Goal: Book appointment/travel/reservation

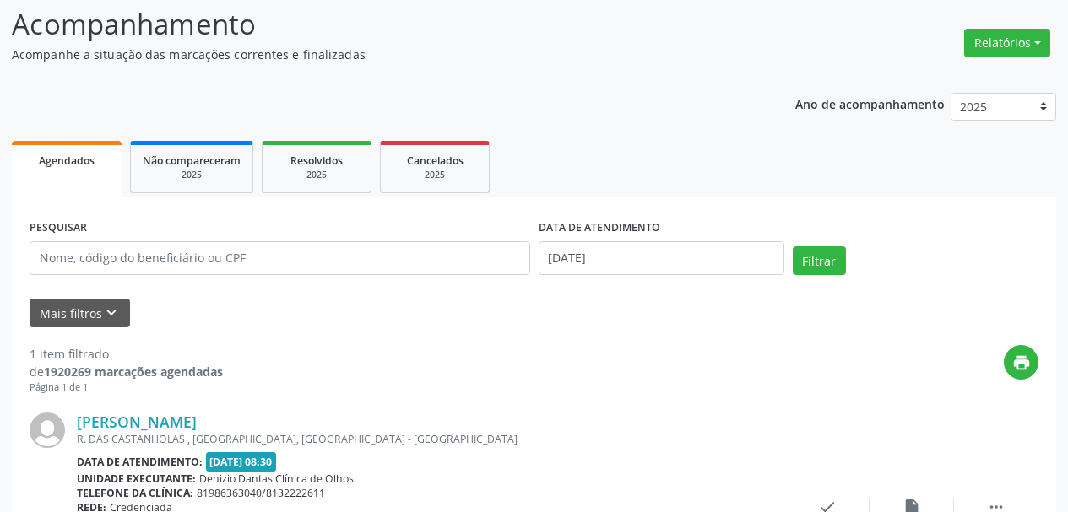
scroll to position [97, 0]
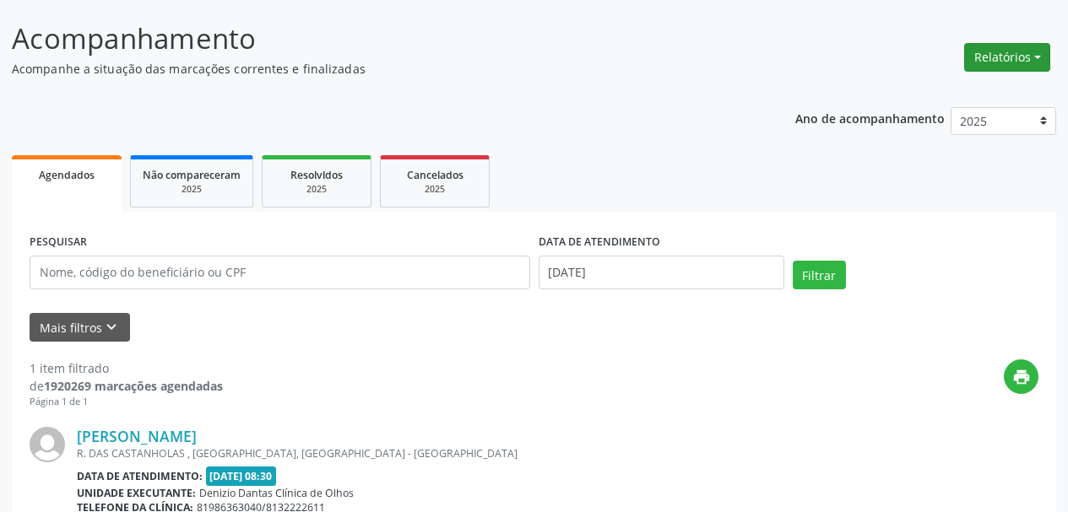
click at [994, 67] on button "Relatórios" at bounding box center [1007, 57] width 86 height 29
click at [971, 97] on link "Agendamentos" at bounding box center [959, 94] width 181 height 24
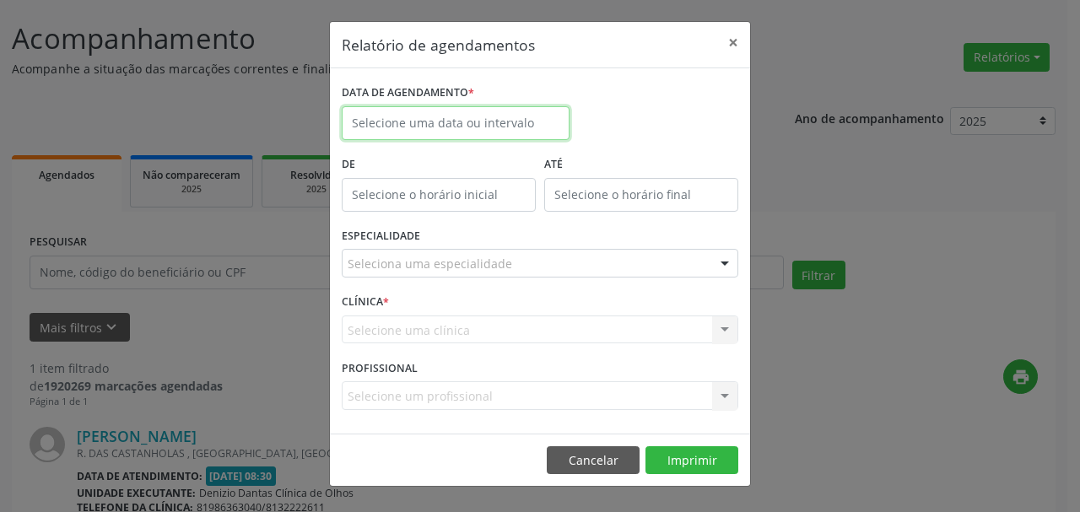
click at [531, 127] on input "text" at bounding box center [456, 123] width 228 height 34
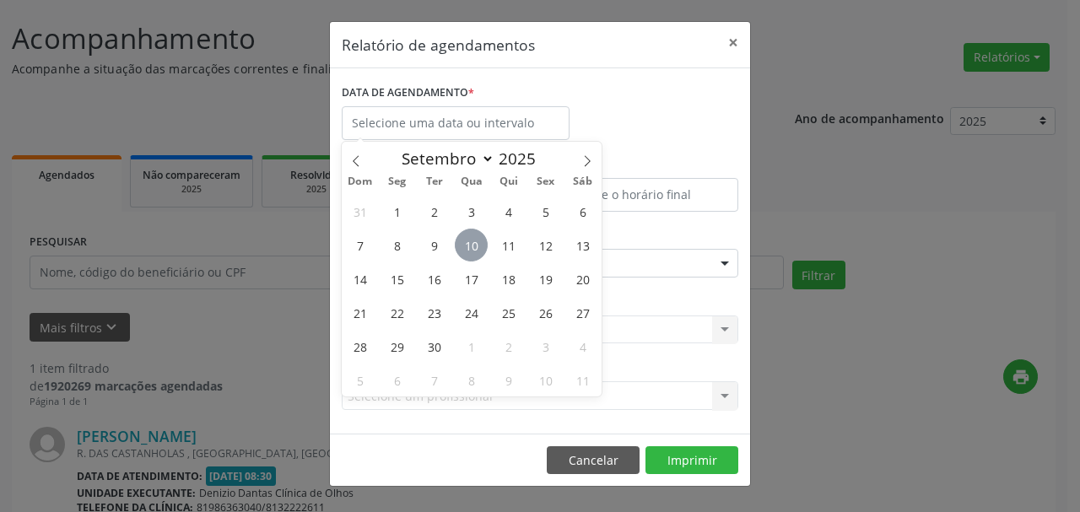
click at [474, 245] on span "10" at bounding box center [471, 245] width 33 height 33
type input "[DATE]"
click at [474, 244] on span "10" at bounding box center [471, 245] width 33 height 33
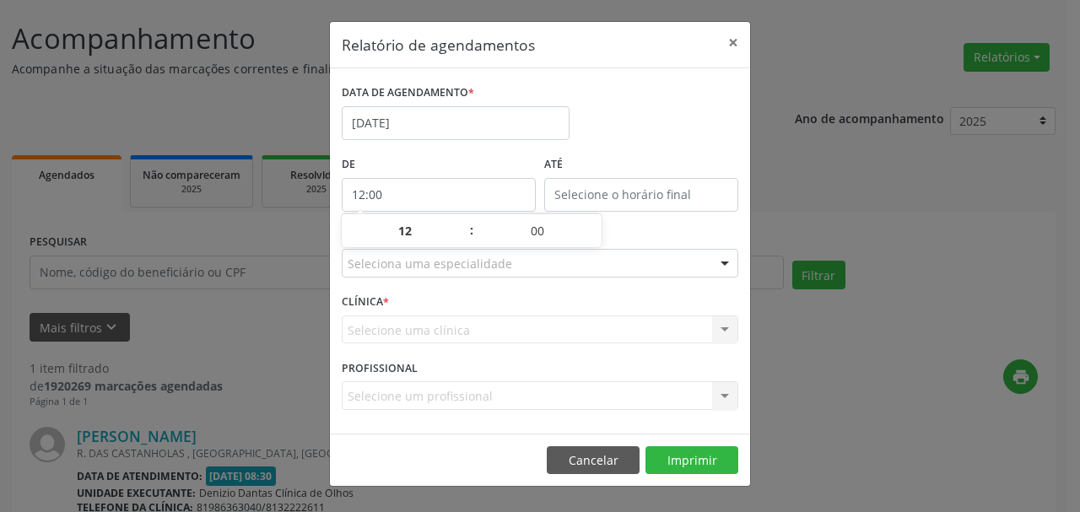
click at [477, 203] on input "12:00" at bounding box center [439, 195] width 194 height 34
click at [462, 237] on span at bounding box center [463, 239] width 12 height 17
type input "11:00"
type input "11"
click at [462, 237] on span at bounding box center [463, 239] width 12 height 17
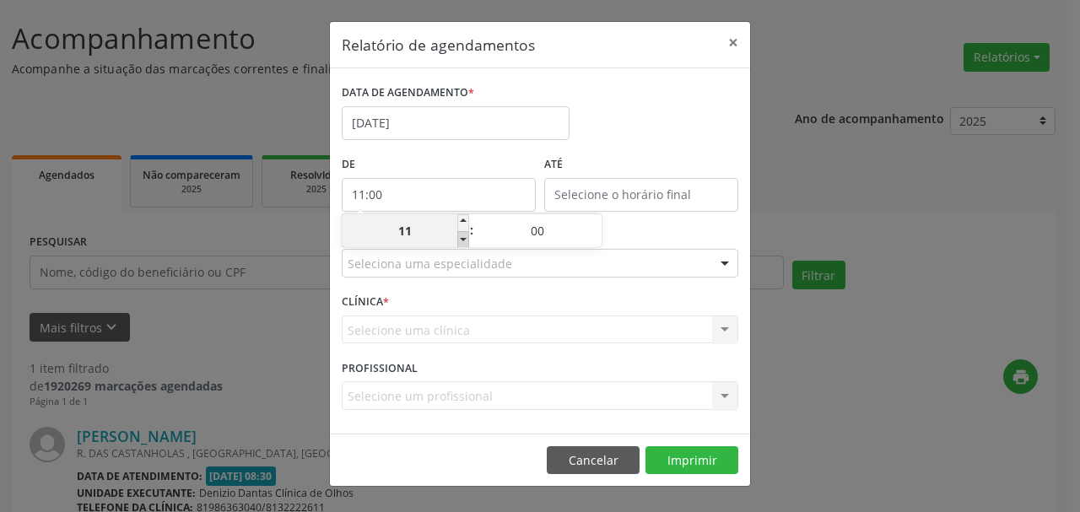
type input "10:00"
type input "10"
click at [462, 237] on span at bounding box center [463, 239] width 12 height 17
type input "09:00"
type input "09"
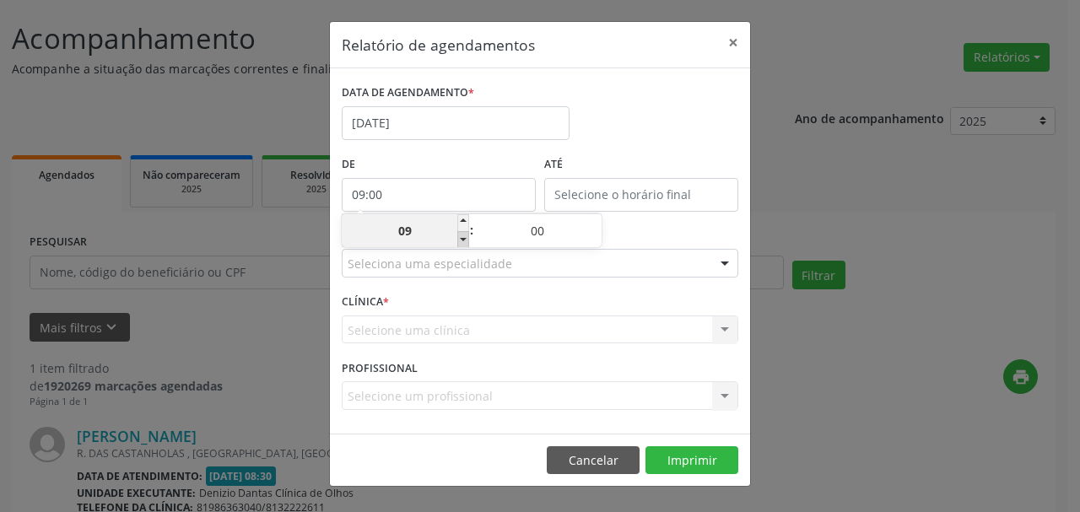
click at [462, 237] on span at bounding box center [463, 239] width 12 height 17
type input "08:00"
type input "08"
click at [462, 237] on span at bounding box center [463, 239] width 12 height 17
type input "07:00"
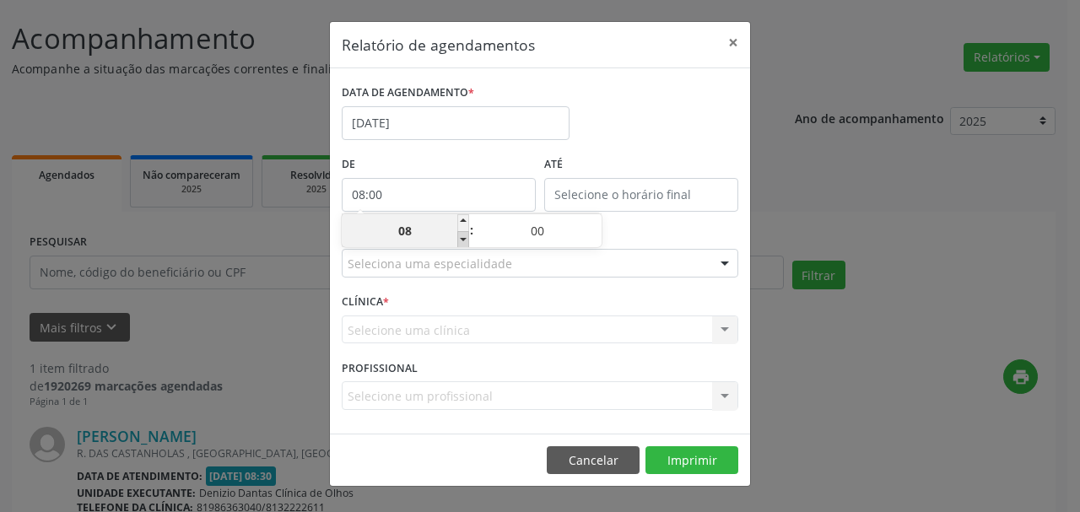
type input "07"
click at [462, 237] on span at bounding box center [463, 239] width 12 height 17
type input "06:00"
type input "06"
click at [462, 237] on span at bounding box center [463, 239] width 12 height 17
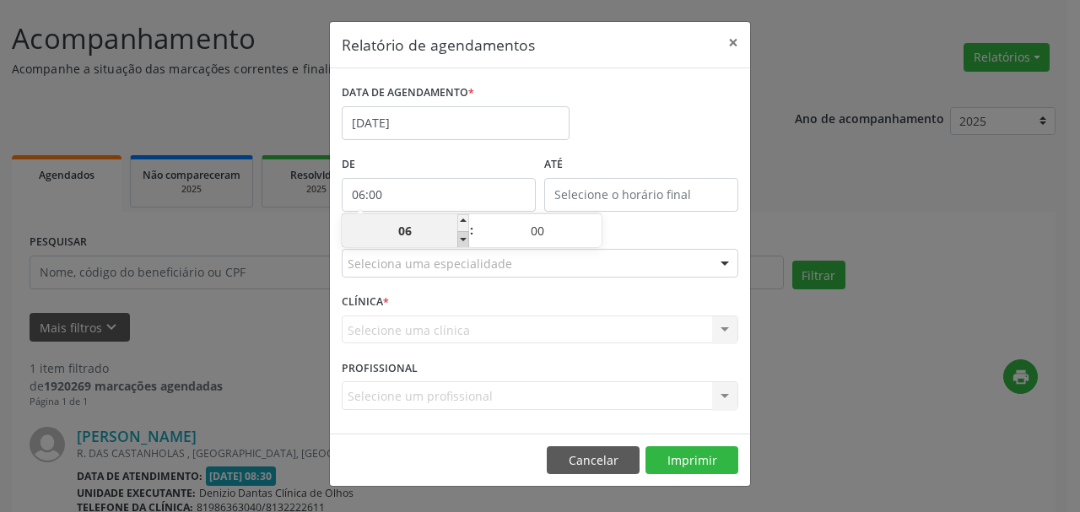
type input "05:00"
type input "05"
click at [462, 237] on span at bounding box center [463, 239] width 12 height 17
type input "04:00"
type input "04"
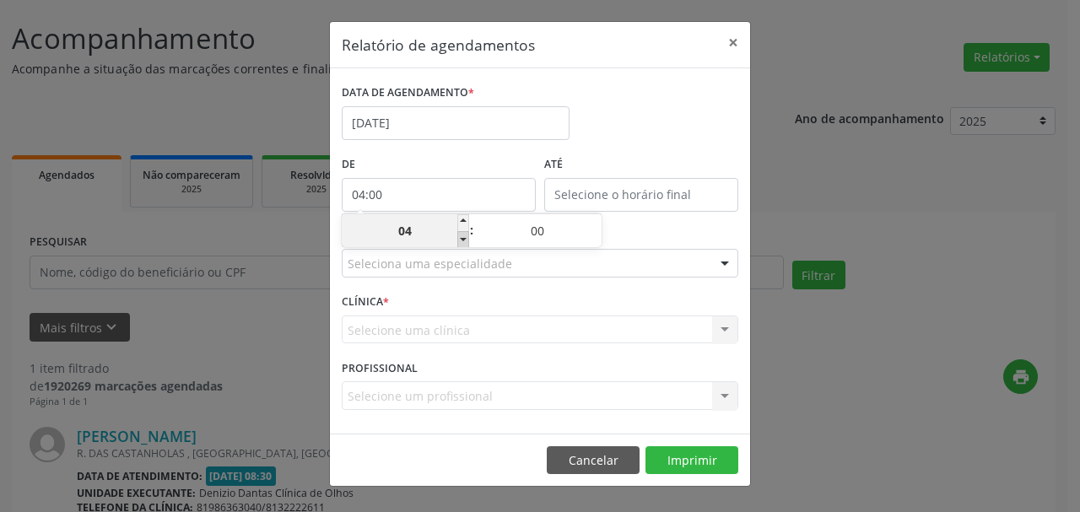
click at [462, 237] on span at bounding box center [463, 239] width 12 height 17
type input "03:00"
type input "03"
click at [465, 215] on span at bounding box center [463, 222] width 12 height 17
type input "04:00"
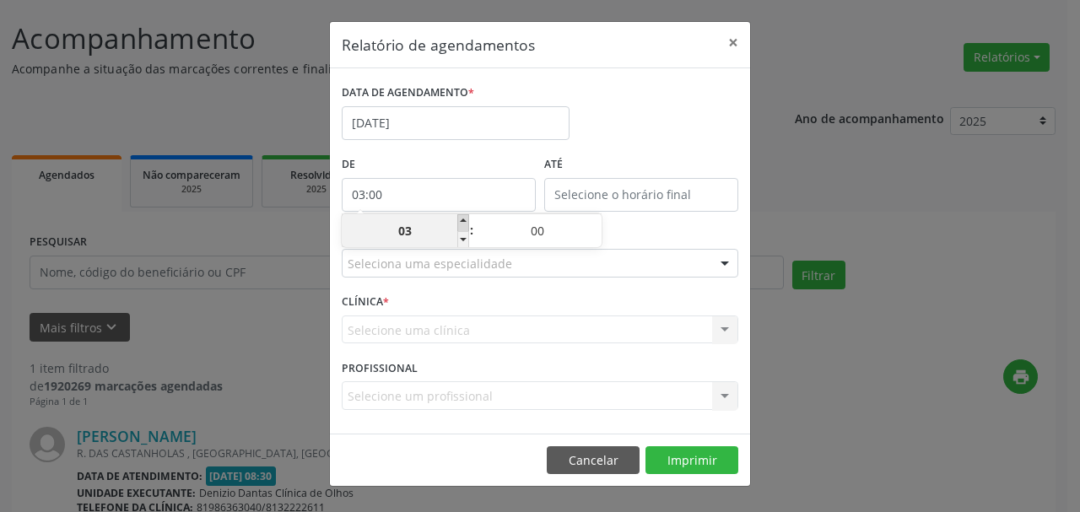
type input "04"
click at [465, 215] on span at bounding box center [463, 222] width 12 height 17
type input "05:00"
type input "05"
click at [465, 215] on span at bounding box center [463, 222] width 12 height 17
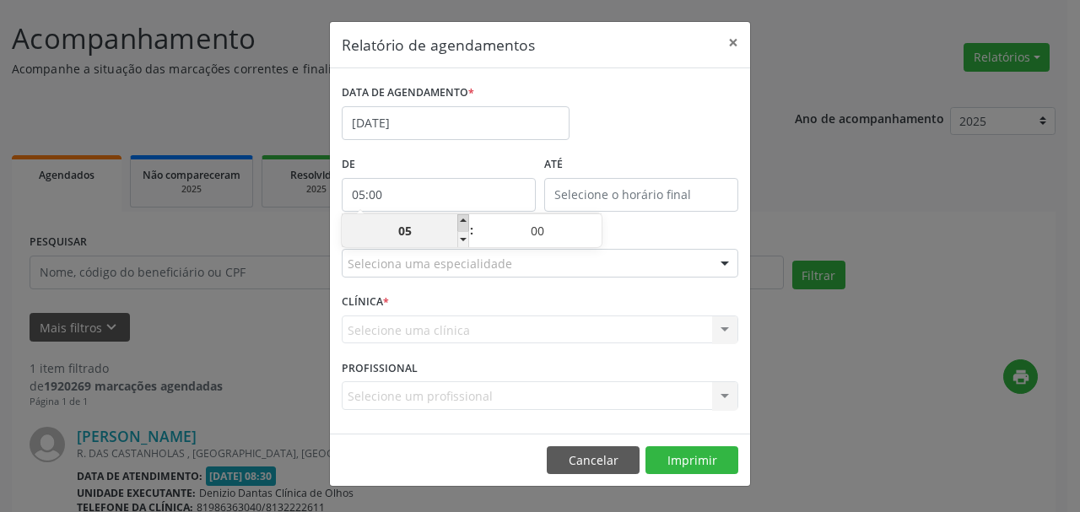
type input "06:00"
type input "06"
click at [465, 215] on span at bounding box center [463, 222] width 12 height 17
type input "07:00"
type input "07"
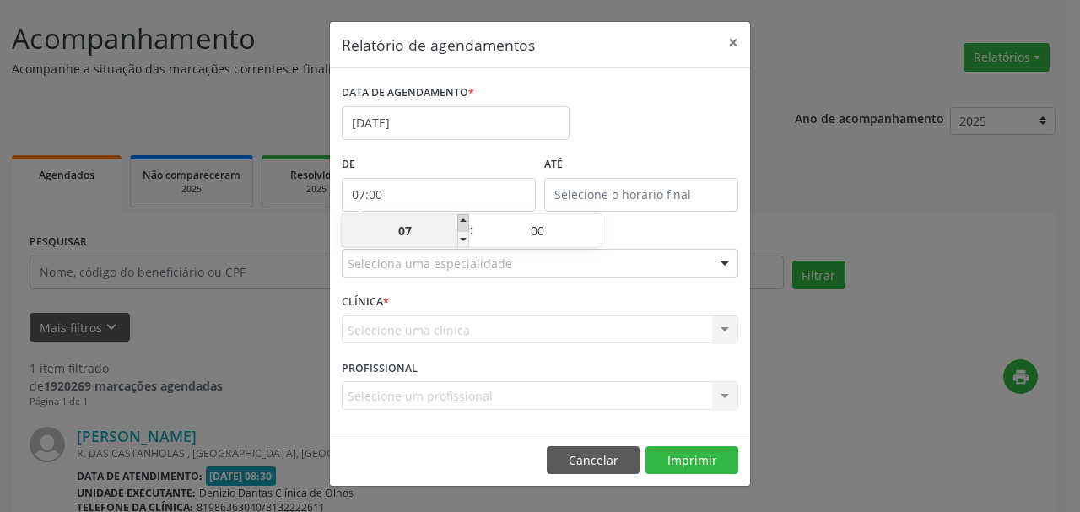
click at [466, 225] on span at bounding box center [463, 222] width 12 height 17
type input "08:00"
type input "08"
click at [657, 210] on body "Central de Marcação [PERSON_NAME] Recepcionista da clínica  Configurações Sair…" at bounding box center [540, 159] width 1080 height 512
type input "12:00"
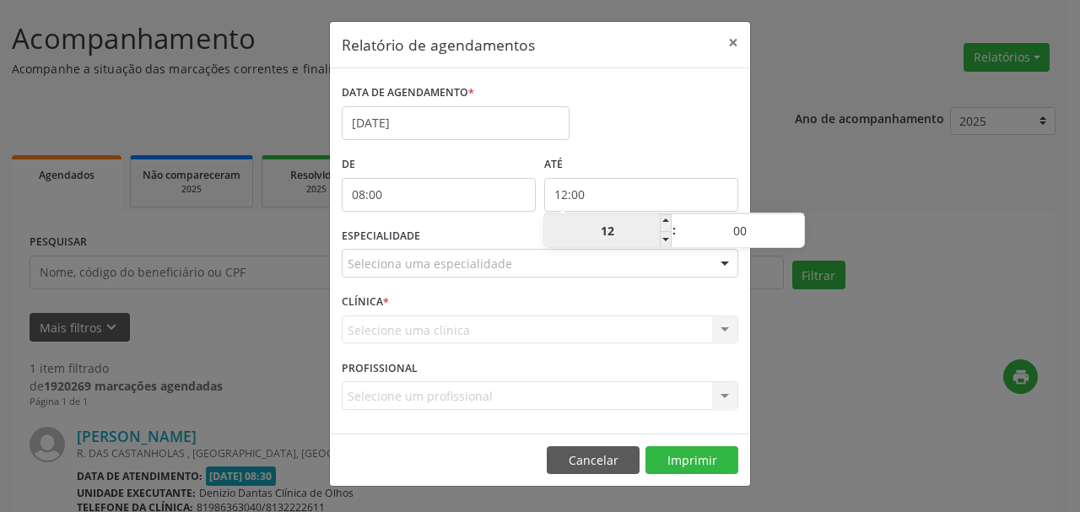
click at [573, 238] on input "12" at bounding box center [607, 231] width 127 height 34
click at [561, 284] on div "ESPECIALIDADE Seleciona uma especialidade Todas as especialidades Alergologia A…" at bounding box center [540, 257] width 405 height 66
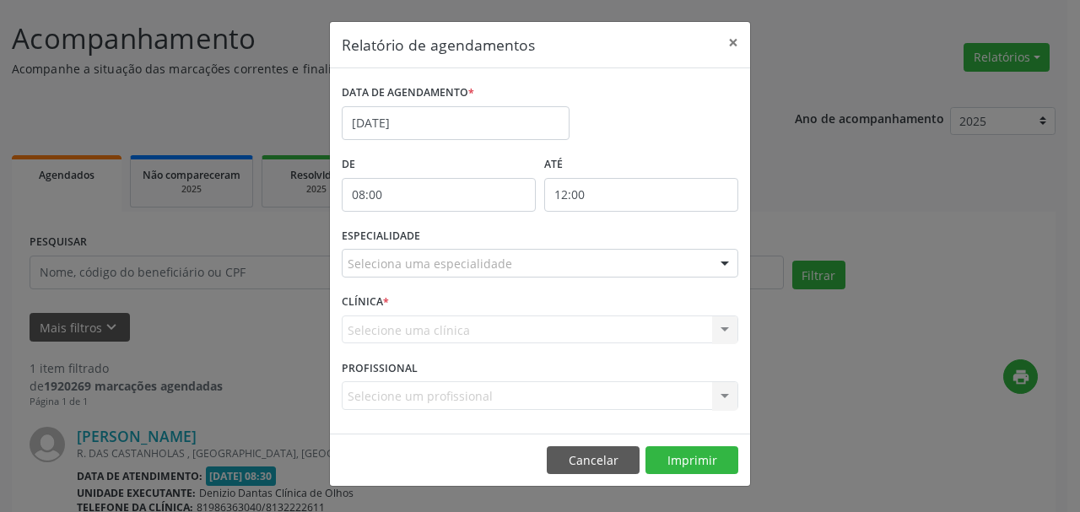
click at [468, 274] on div "Seleciona uma especialidade" at bounding box center [540, 263] width 397 height 29
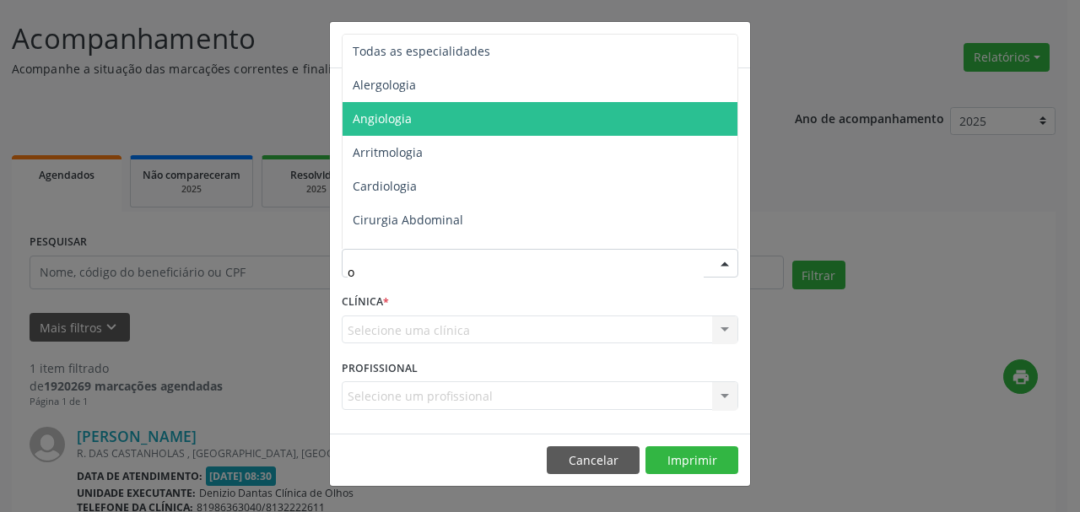
type input "of"
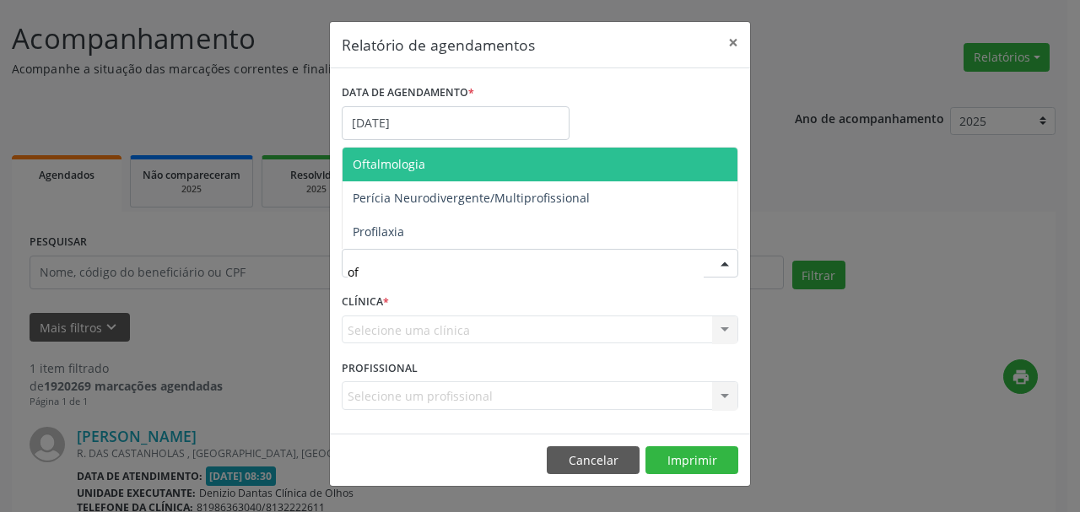
click at [448, 172] on span "Oftalmologia" at bounding box center [540, 165] width 395 height 34
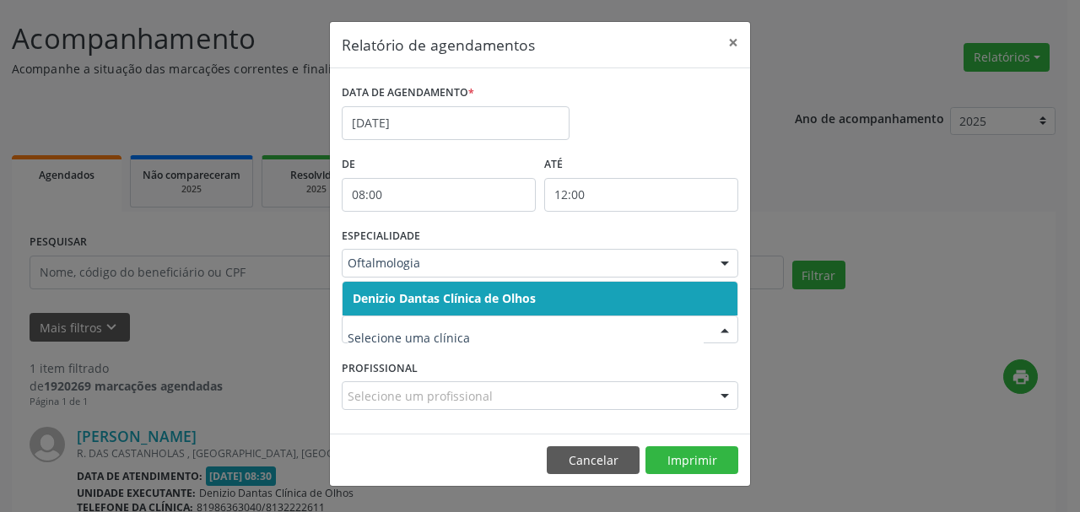
click at [500, 306] on span "Denizio Dantas Clínica de Olhos" at bounding box center [444, 298] width 183 height 16
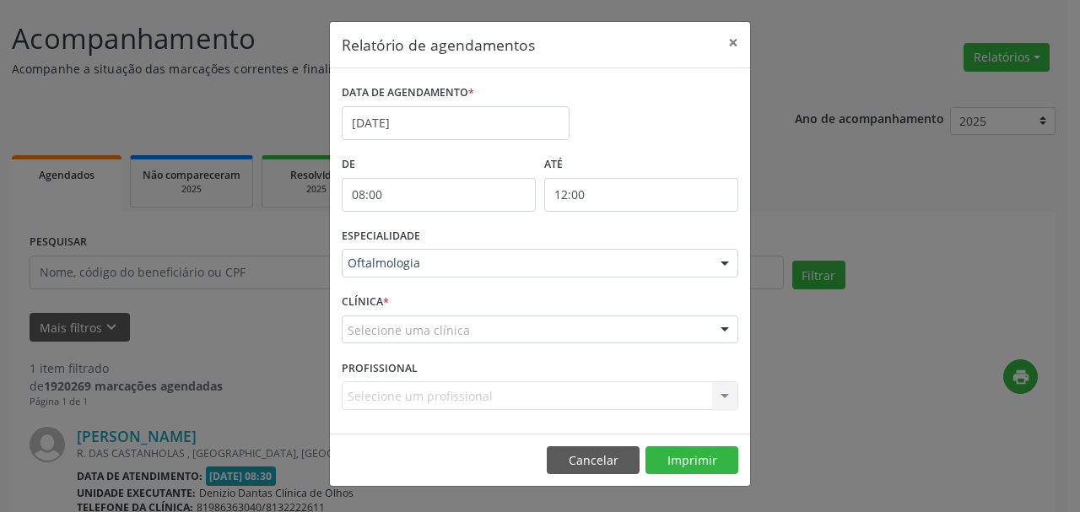
click at [491, 330] on div "Selecione uma clínica" at bounding box center [540, 330] width 397 height 29
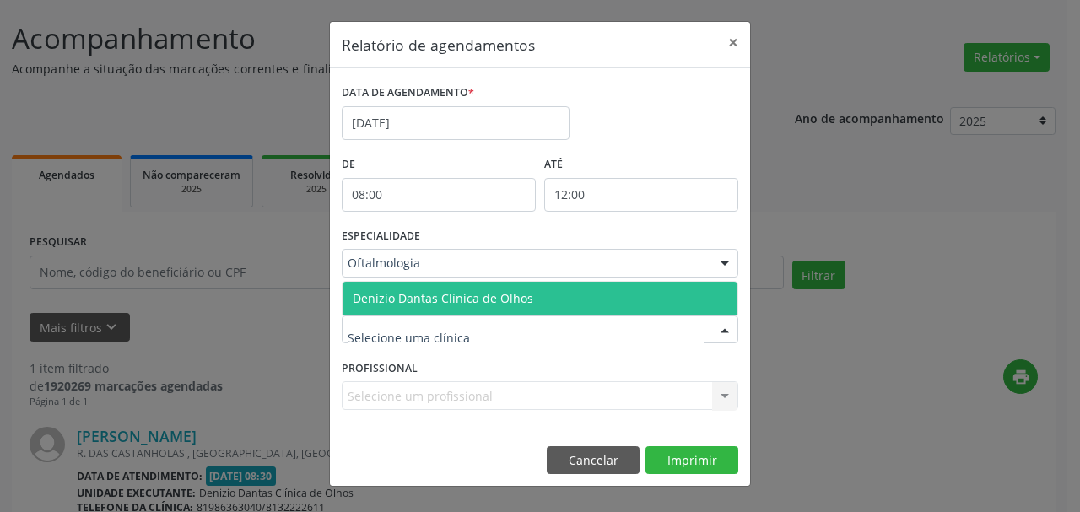
click at [499, 300] on span "Denizio Dantas Clínica de Olhos" at bounding box center [443, 298] width 181 height 16
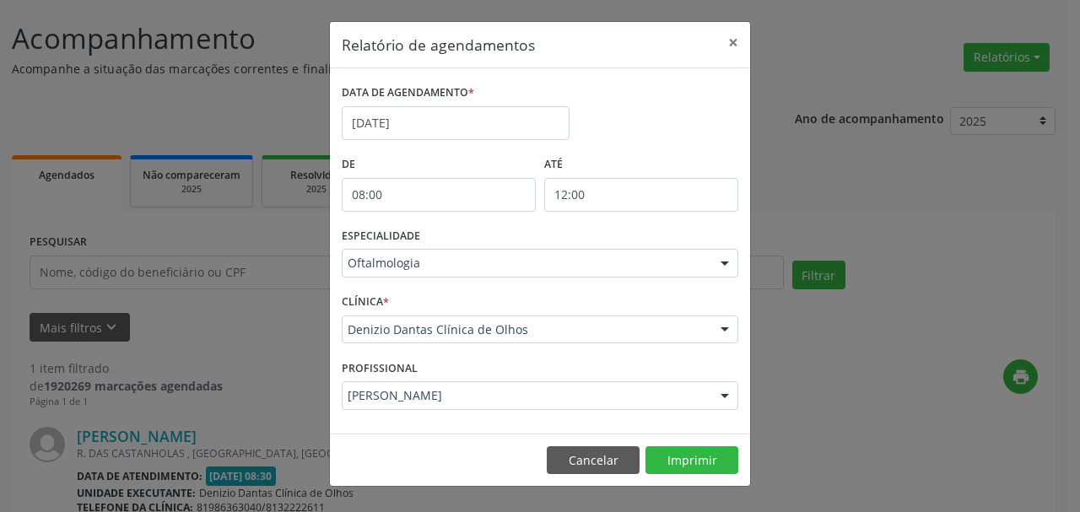
click at [481, 408] on div "[PERSON_NAME]" at bounding box center [540, 395] width 397 height 29
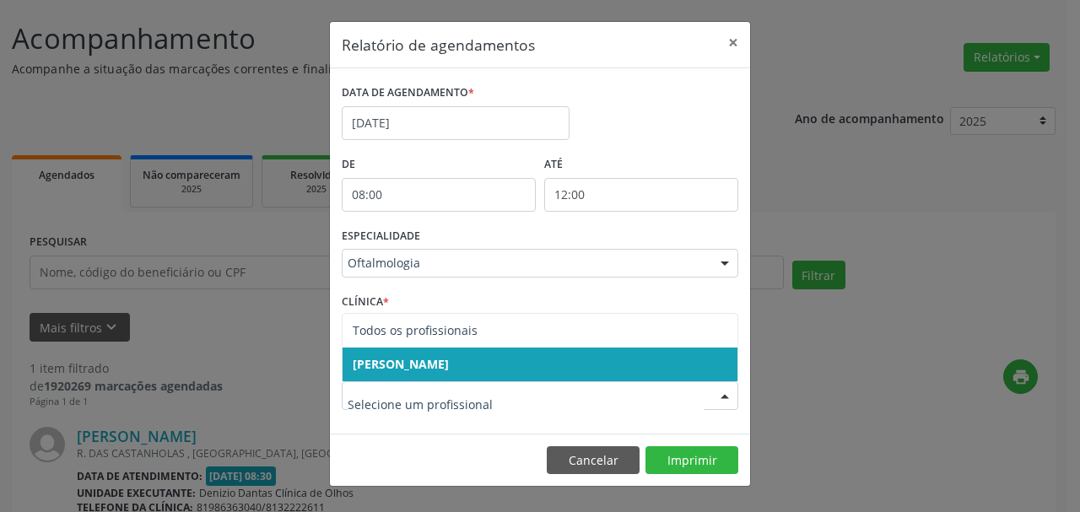
click at [522, 360] on span "[PERSON_NAME]" at bounding box center [540, 365] width 395 height 34
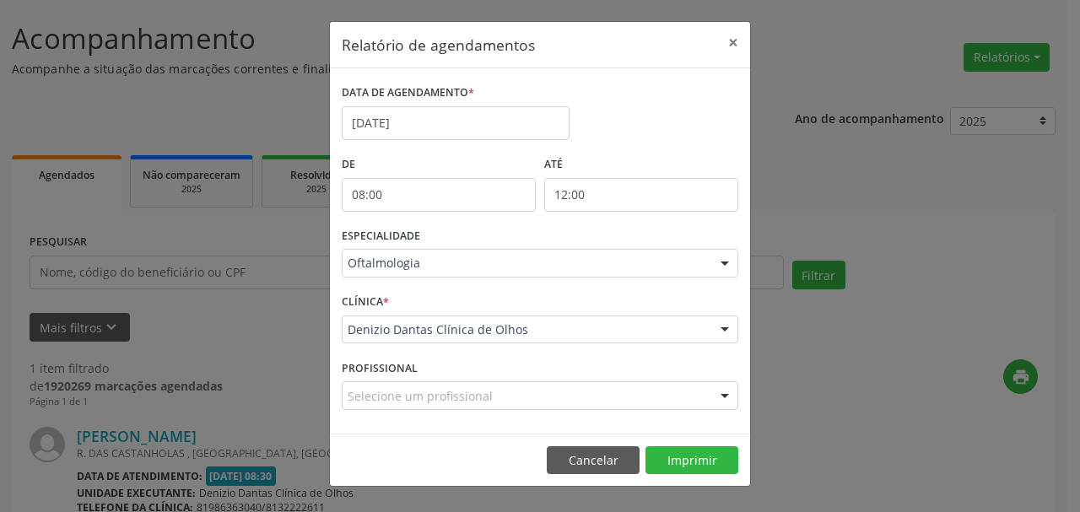
click at [629, 386] on div "Selecione um profissional" at bounding box center [540, 395] width 397 height 29
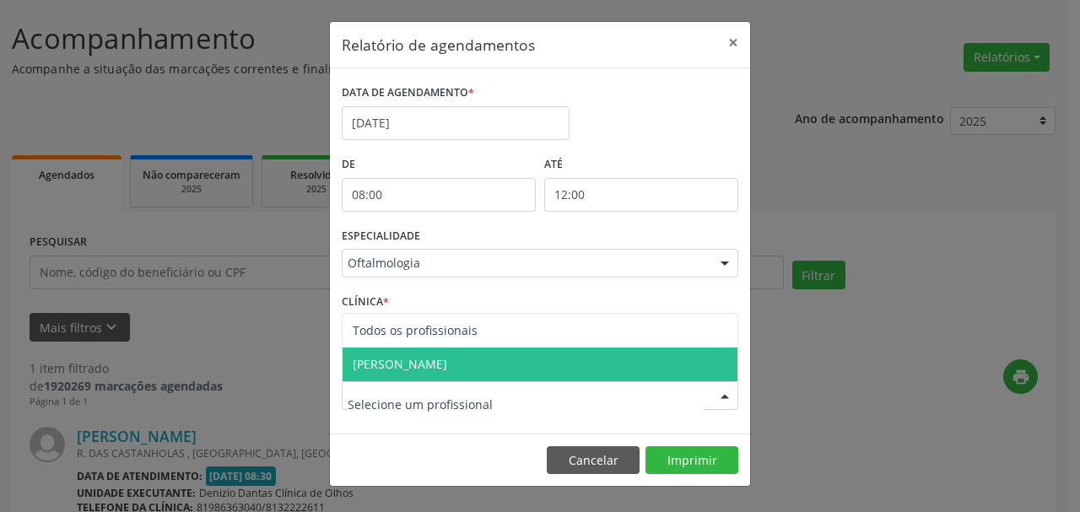
click at [605, 369] on span "[PERSON_NAME]" at bounding box center [540, 365] width 395 height 34
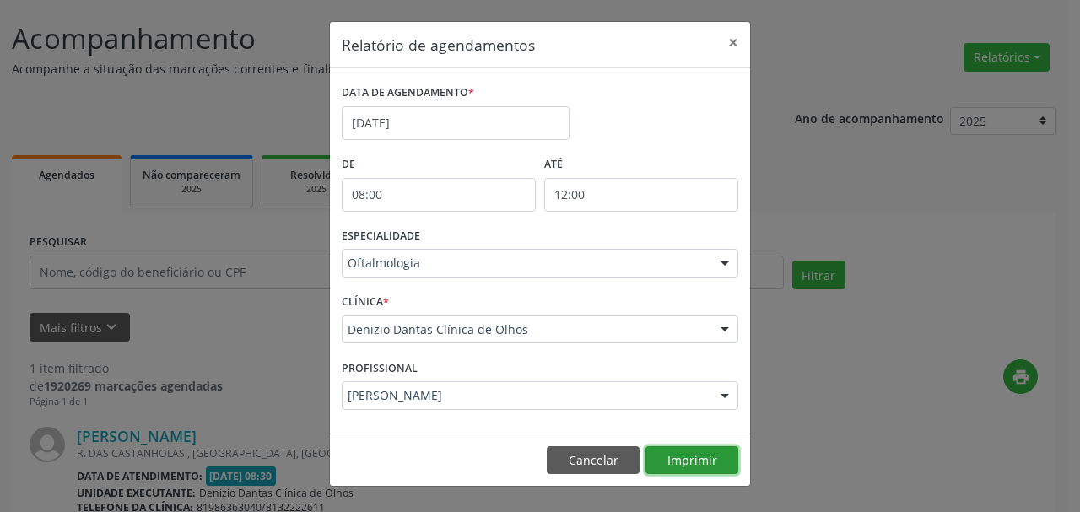
click at [654, 472] on button "Imprimir" at bounding box center [692, 460] width 93 height 29
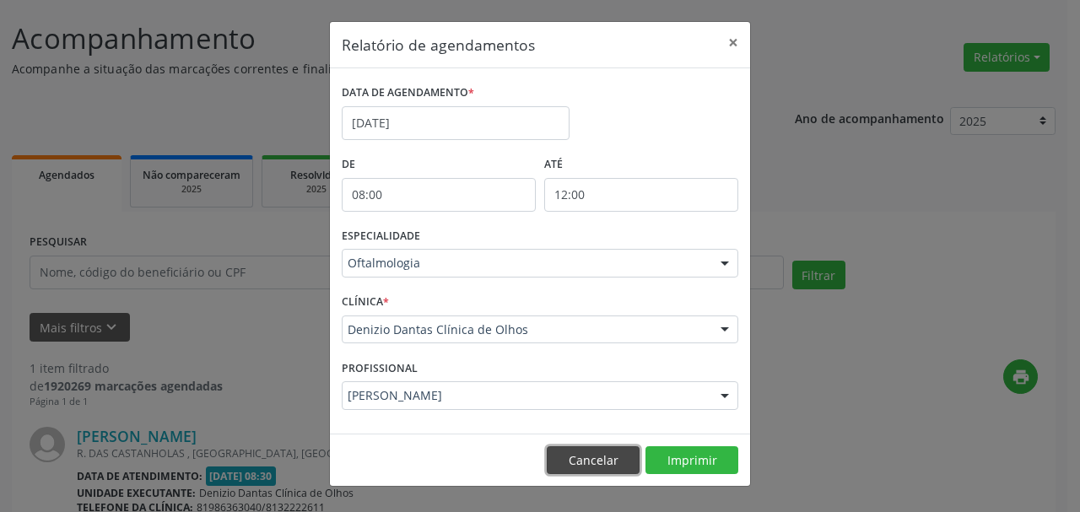
click at [604, 454] on button "Cancelar" at bounding box center [593, 460] width 93 height 29
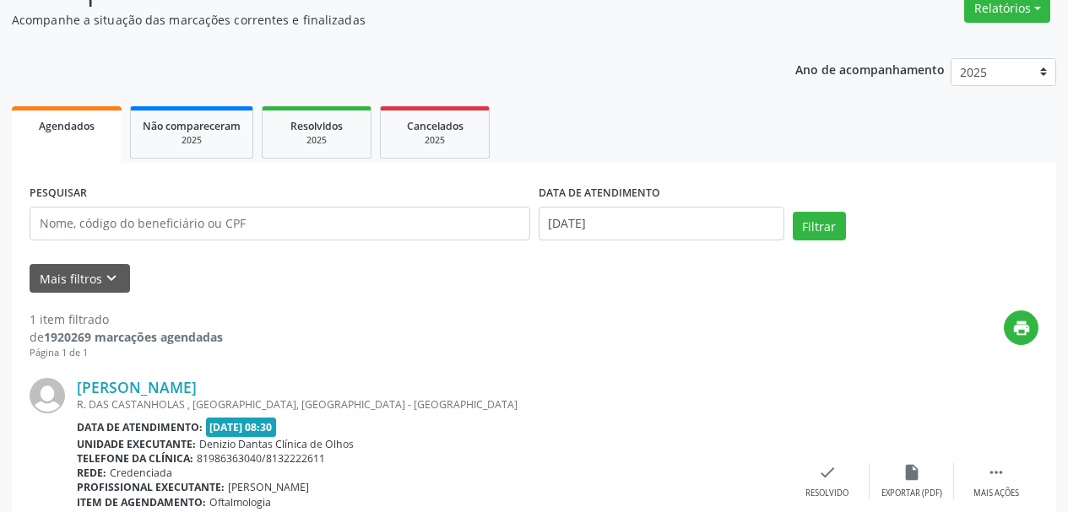
scroll to position [0, 0]
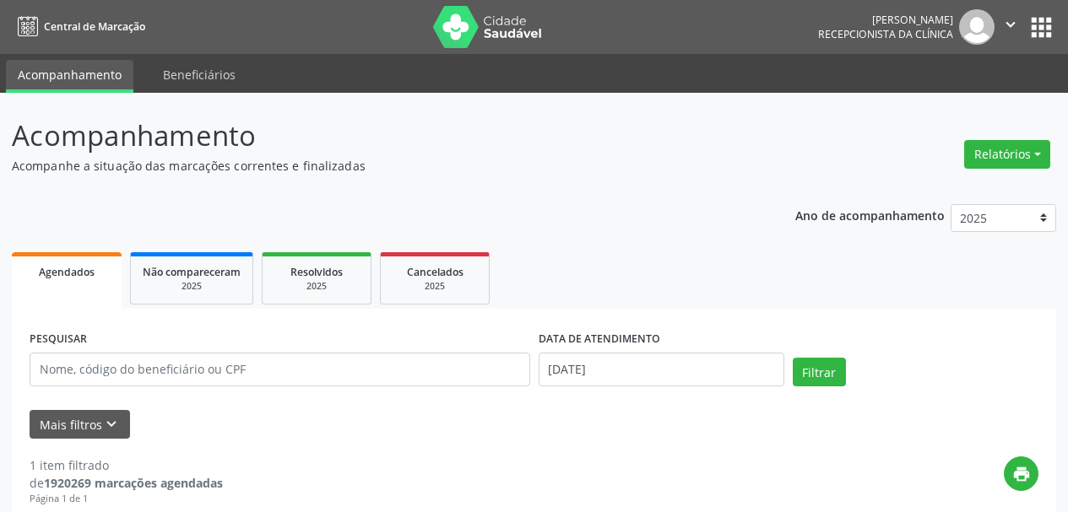
click at [1036, 34] on button "apps" at bounding box center [1041, 28] width 30 height 30
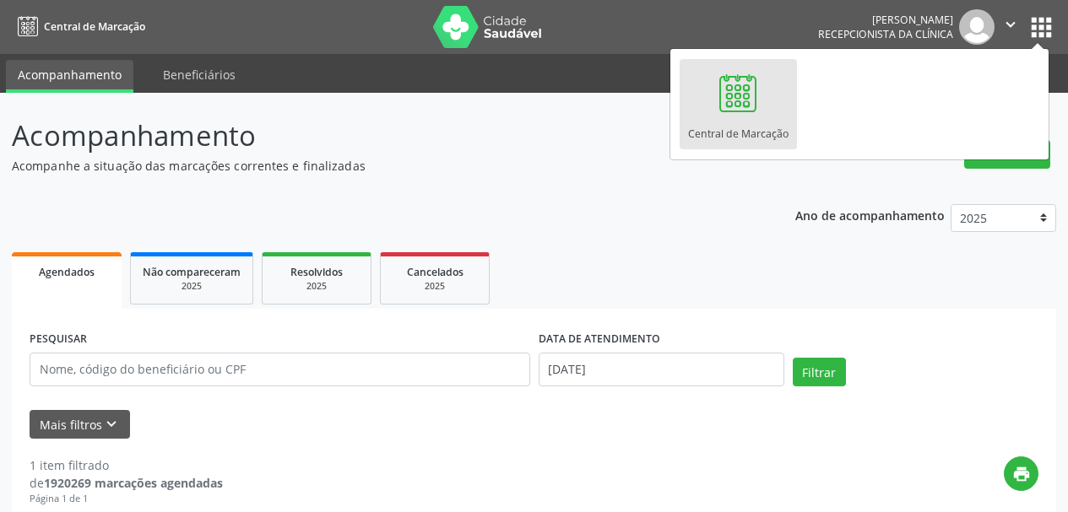
click at [757, 99] on div at bounding box center [737, 93] width 51 height 51
